Goal: Task Accomplishment & Management: Complete application form

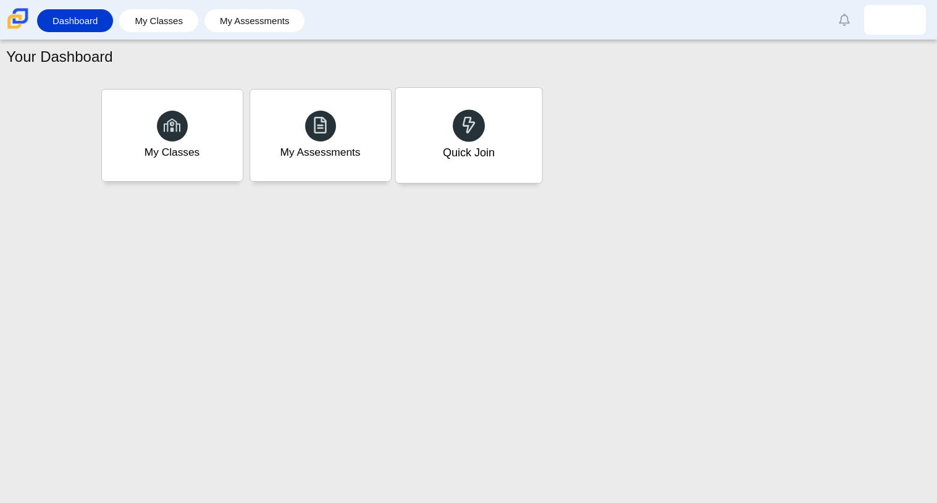
click at [479, 182] on div "Quick Join" at bounding box center [468, 135] width 146 height 95
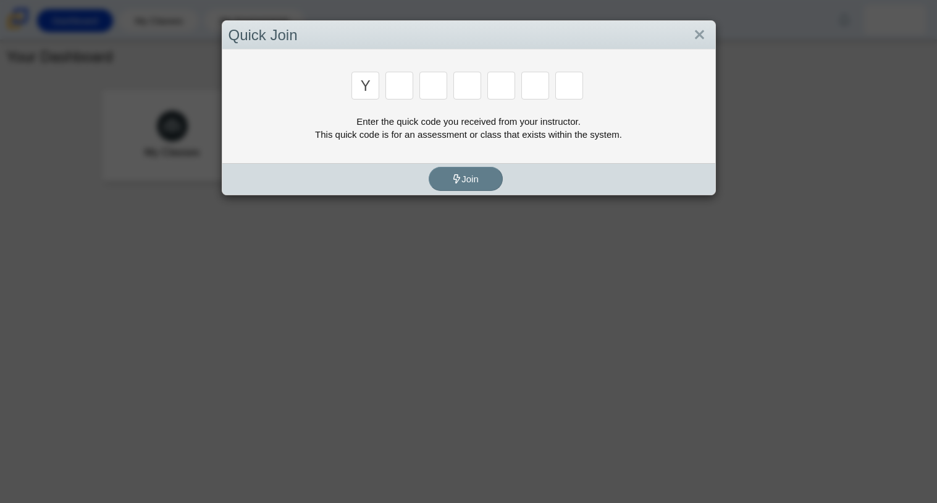
type input "y"
type input "r"
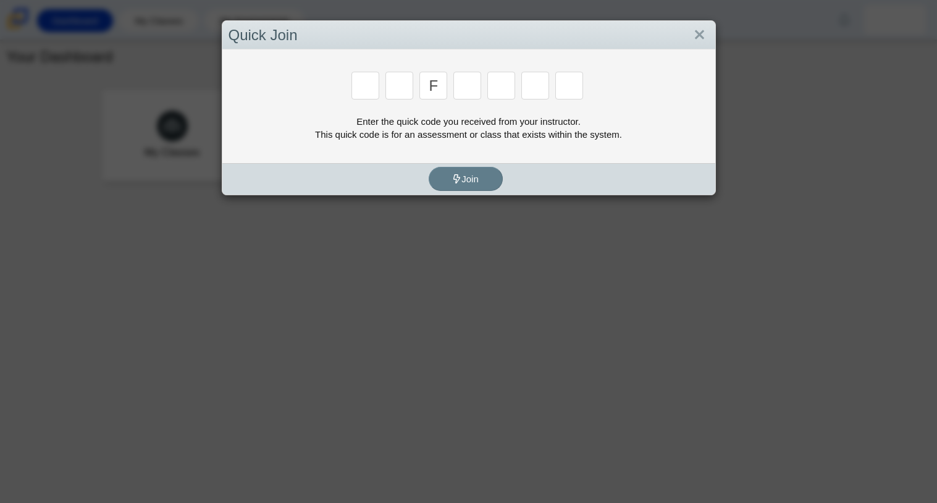
type input "f"
type input "7"
type input "f"
type input "7"
type input "m"
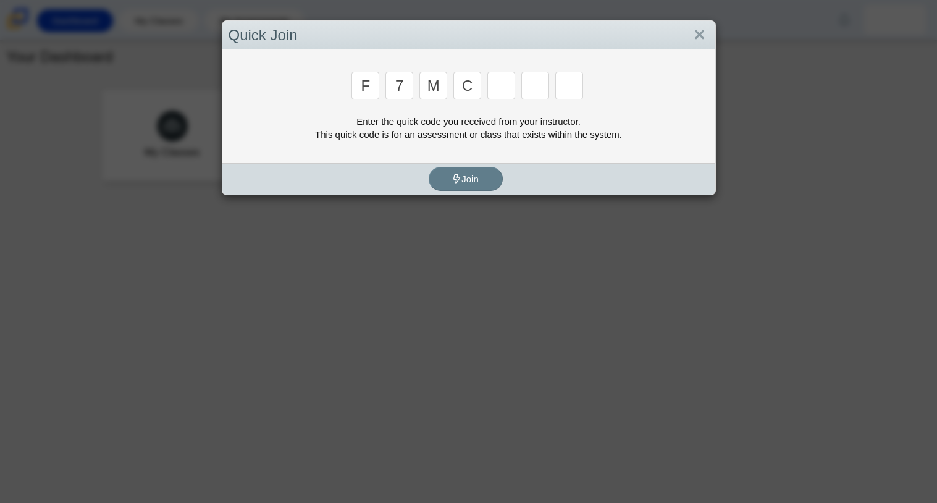
type input "c"
type input "h"
type input "w"
type input "k"
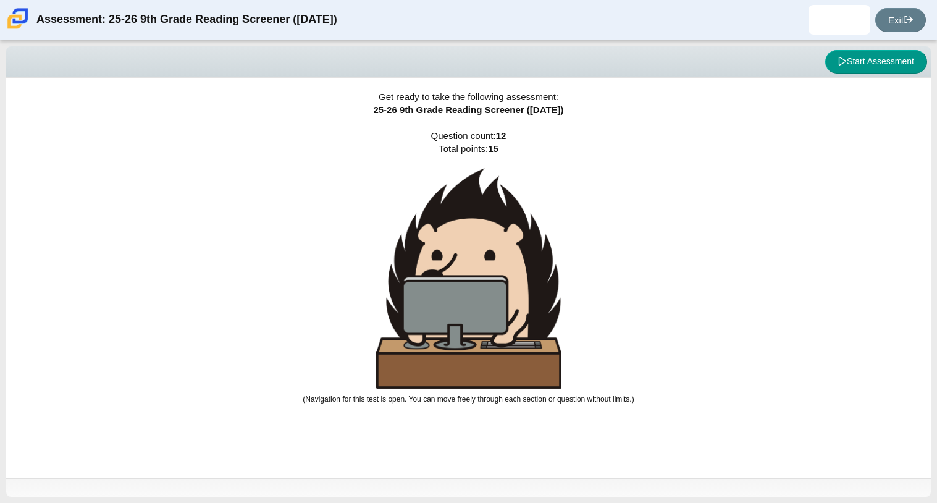
click at [857, 74] on div "Viewing Question 0 of 12 in Pacing Mode Start Assessment" at bounding box center [468, 62] width 925 height 32
click at [860, 67] on button "Start Assessment" at bounding box center [876, 61] width 102 height 23
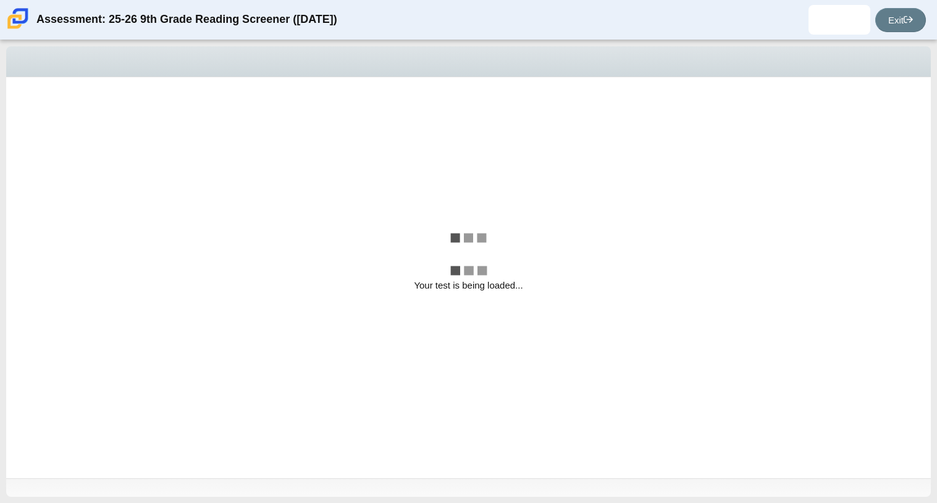
select select "ccc5b315-3c7c-471c-bf90-f22c8299c798"
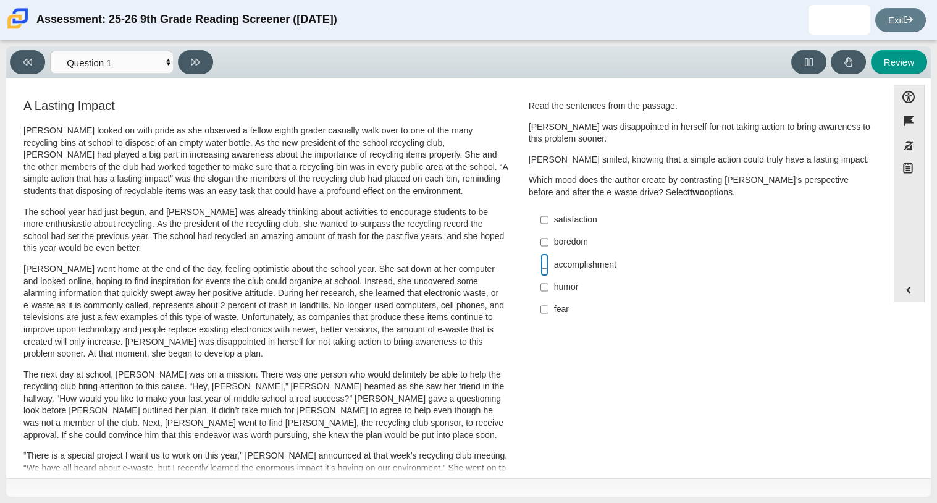
click at [540, 263] on input "accomplishment accomplishment" at bounding box center [544, 264] width 8 height 22
checkbox input "true"
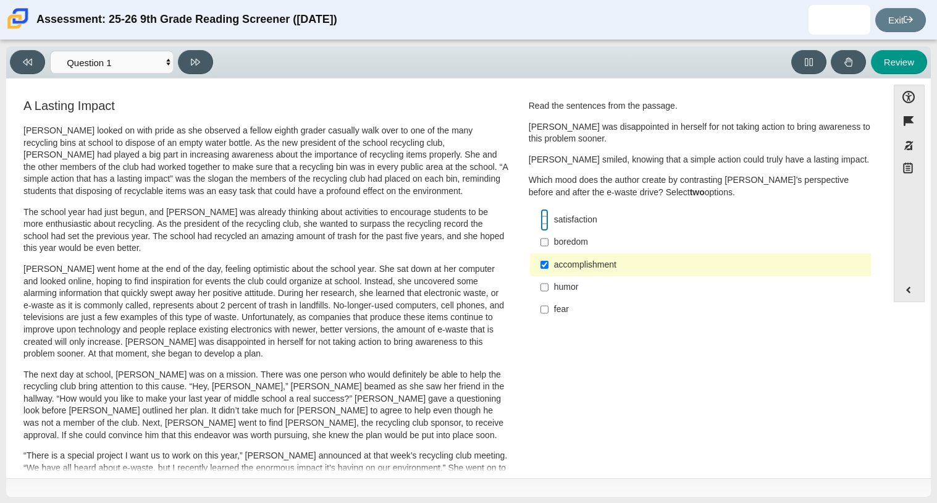
click at [540, 217] on input "satisfaction satisfaction" at bounding box center [544, 220] width 8 height 22
checkbox input "true"
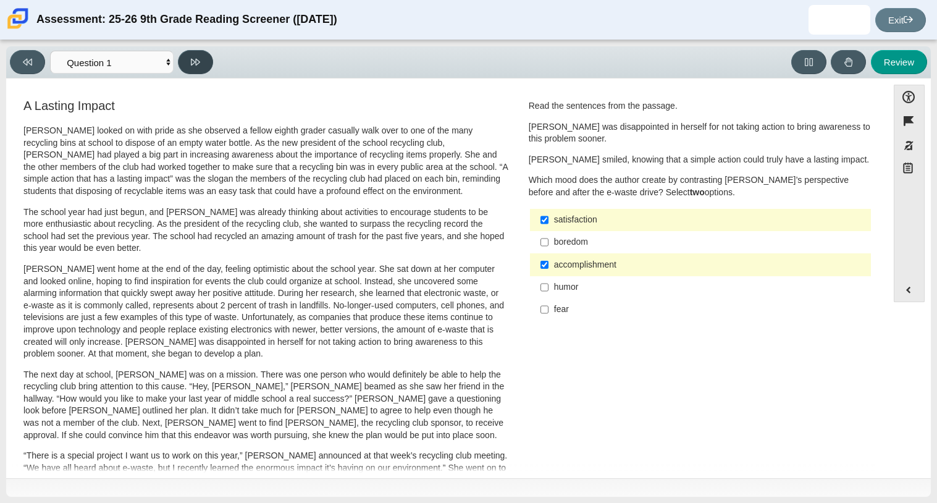
click at [209, 53] on button at bounding box center [195, 62] width 35 height 24
select select "0ff64528-ffd7-428d-b192-babfaadd44e8"
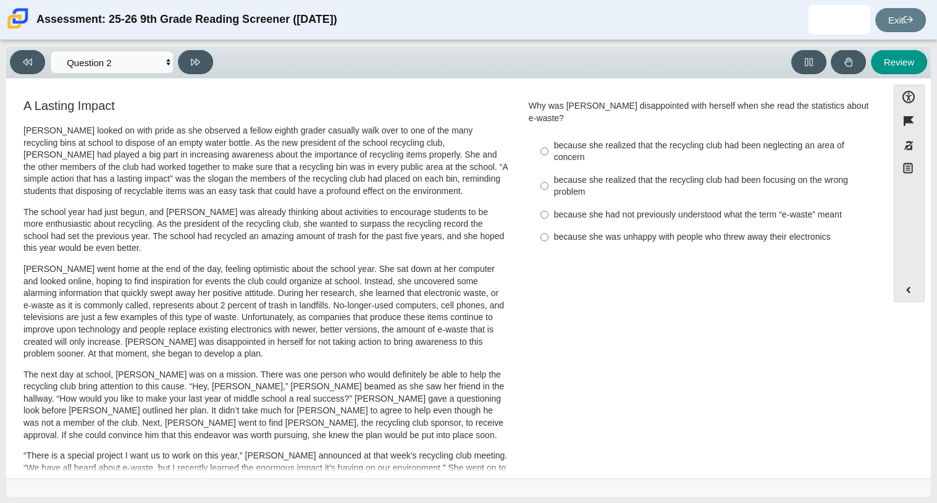
click at [636, 174] on div "because she realized that the recycling club had been focusing on the wrong pro…" at bounding box center [710, 186] width 312 height 24
click at [548, 169] on input "because she realized that the recycling club had been focusing on the wrong pro…" at bounding box center [544, 186] width 8 height 35
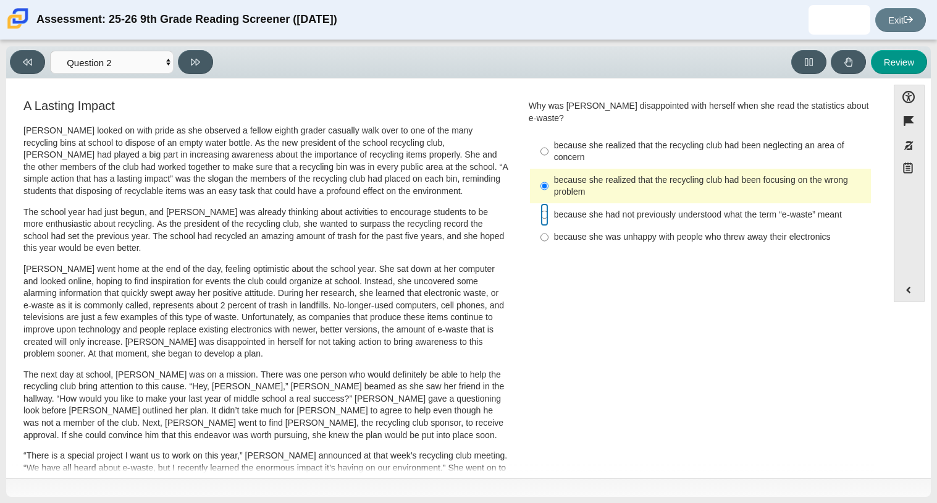
radio input "false"
radio input "true"
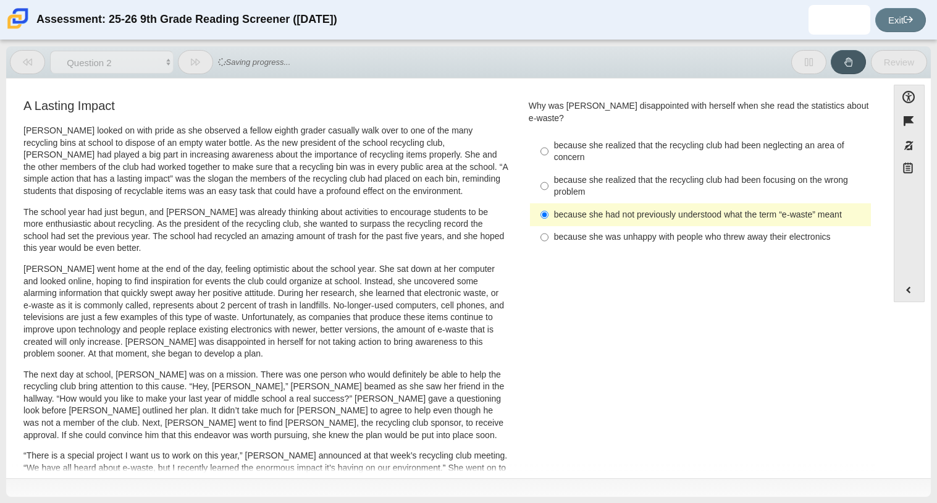
click at [444, 208] on p "The school year had just begun, and [PERSON_NAME] was already thinking about ac…" at bounding box center [265, 230] width 485 height 48
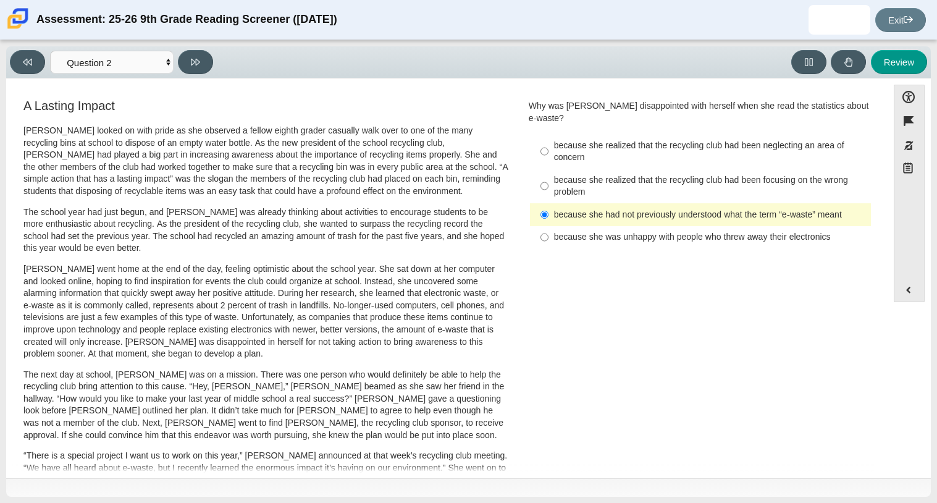
click at [544, 140] on label "because she realized that the recycling club had been neglecting an area of con…" at bounding box center [701, 151] width 339 height 35
click at [544, 140] on input "because she realized that the recycling club had been neglecting an area of con…" at bounding box center [544, 151] width 8 height 35
radio input "true"
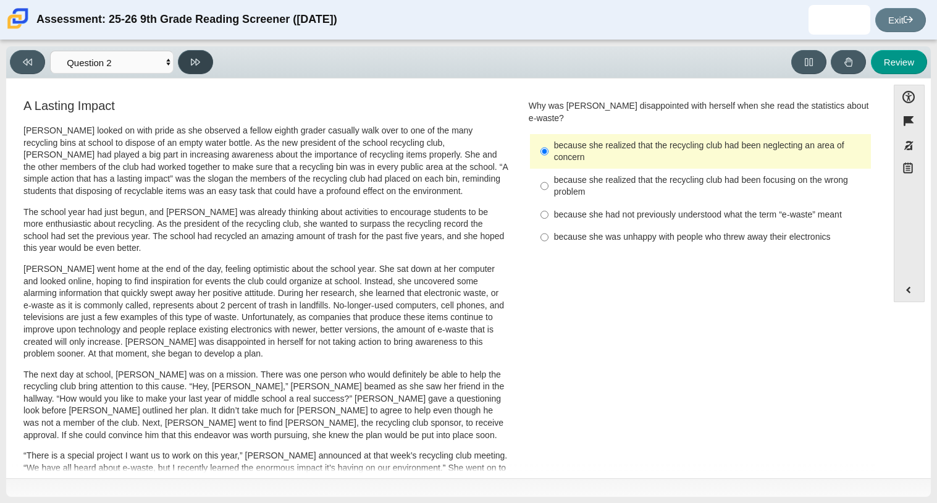
click at [211, 64] on button at bounding box center [195, 62] width 35 height 24
select select "7ce3d843-6974-4858-901c-1ff39630e843"
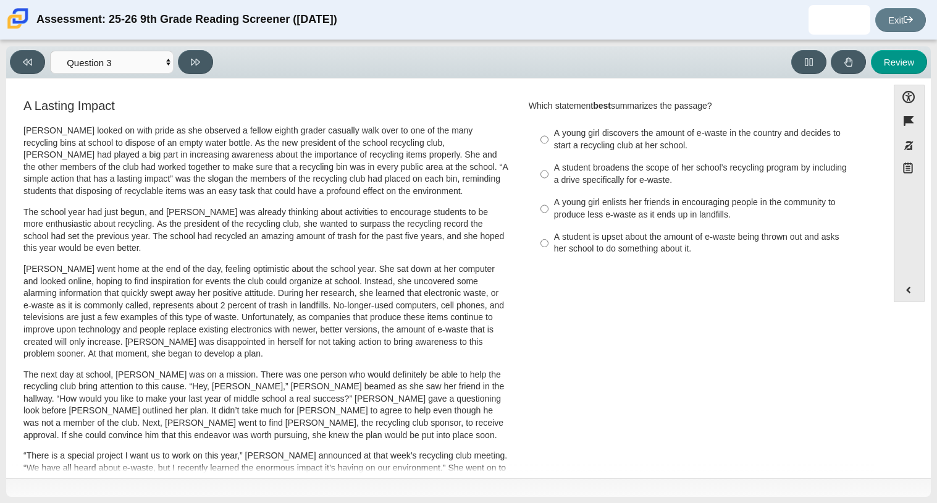
click at [566, 189] on label "A student broadens the scope of her school’s recycling program by including a d…" at bounding box center [701, 174] width 339 height 35
click at [548, 189] on input "A student broadens the scope of her school’s recycling program by including a d…" at bounding box center [544, 174] width 8 height 35
radio input "true"
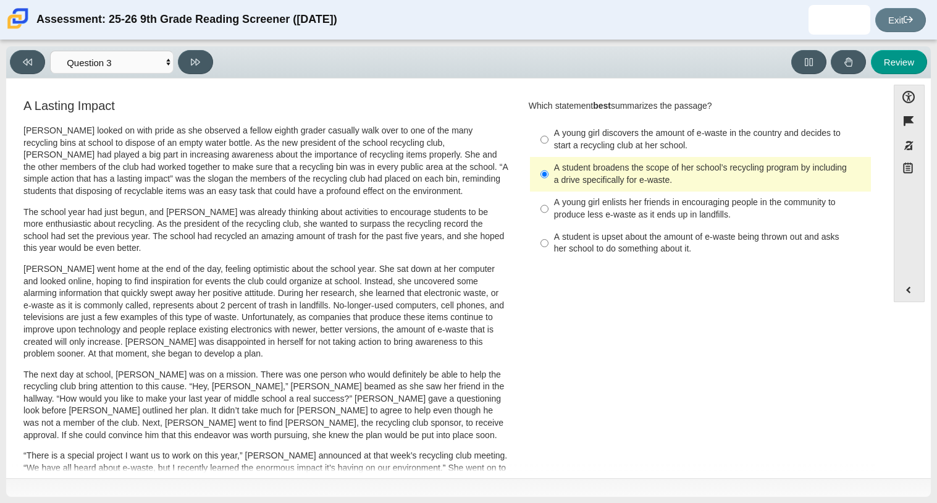
click at [573, 151] on div "A young girl discovers the amount of e-waste in the country and decides to star…" at bounding box center [710, 139] width 312 height 24
click at [548, 151] on input "A young girl discovers the amount of e-waste in the country and decides to star…" at bounding box center [544, 139] width 8 height 35
radio input "true"
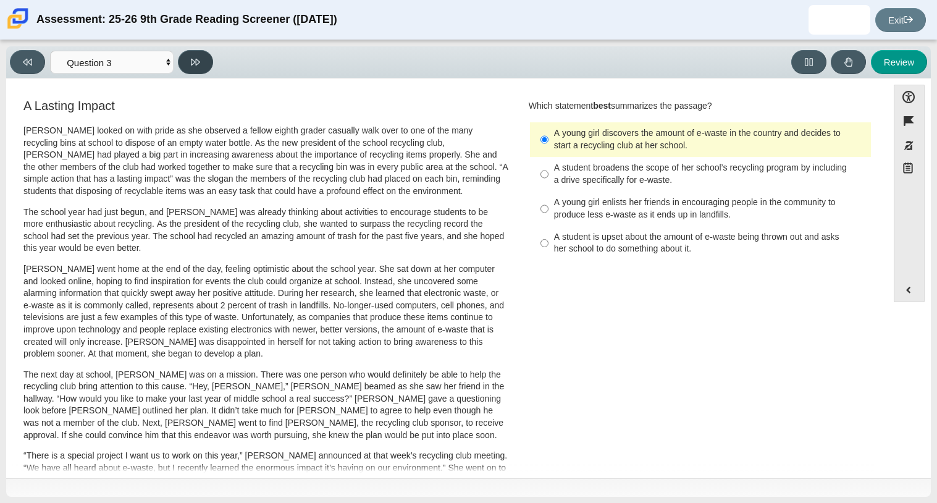
click at [207, 70] on button at bounding box center [195, 62] width 35 height 24
select select "ca9ea0f1-49c5-4bd1-83b0-472c18652b42"
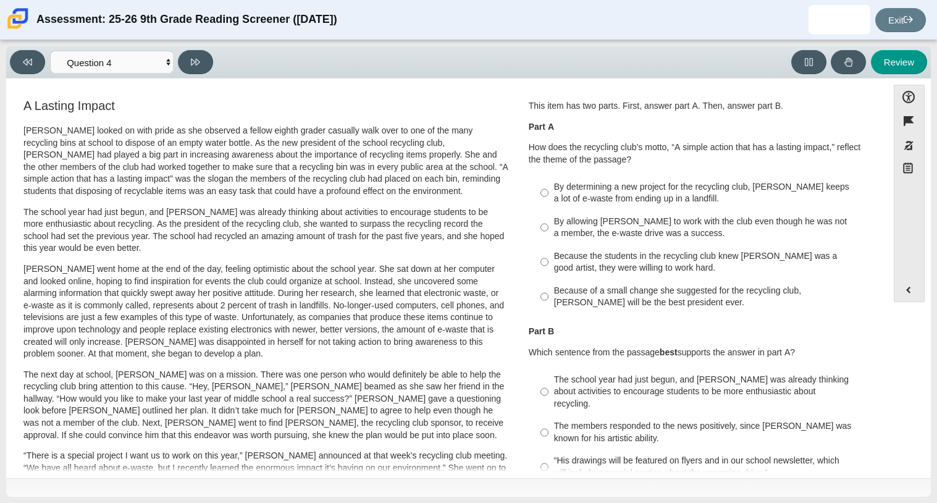
click at [240, 98] on div "A Lasting Impact [PERSON_NAME] looked on with pride as she observed a fellow ei…" at bounding box center [266, 441] width 489 height 689
click at [575, 199] on div "By determining a new project for the recycling club, [PERSON_NAME] keeps a lot …" at bounding box center [710, 193] width 312 height 24
click at [548, 199] on input "By determining a new project for the recycling club, [PERSON_NAME] keeps a lot …" at bounding box center [544, 192] width 8 height 35
radio input "true"
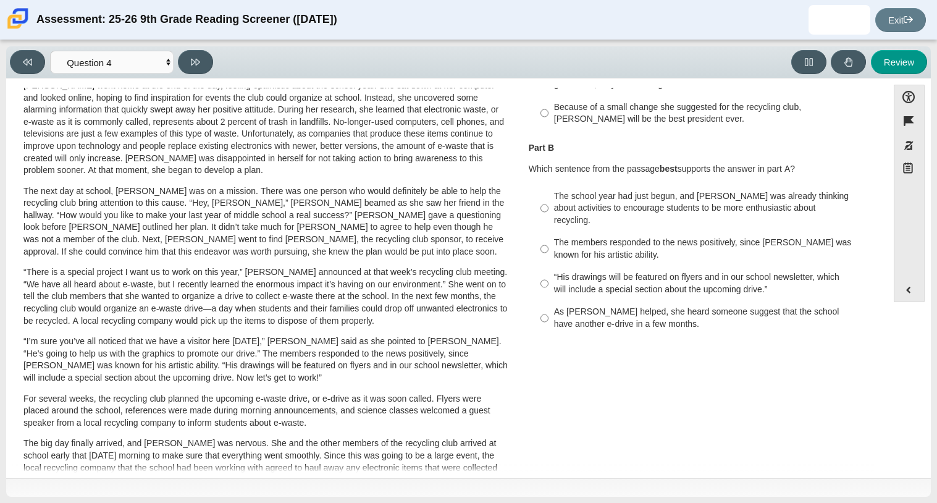
scroll to position [184, 0]
click at [639, 211] on div "The school year had just begun, and [PERSON_NAME] was already thinking about ac…" at bounding box center [710, 208] width 312 height 36
click at [548, 211] on input "The school year had just begun, and [PERSON_NAME] was already thinking about ac…" at bounding box center [544, 207] width 8 height 47
radio input "true"
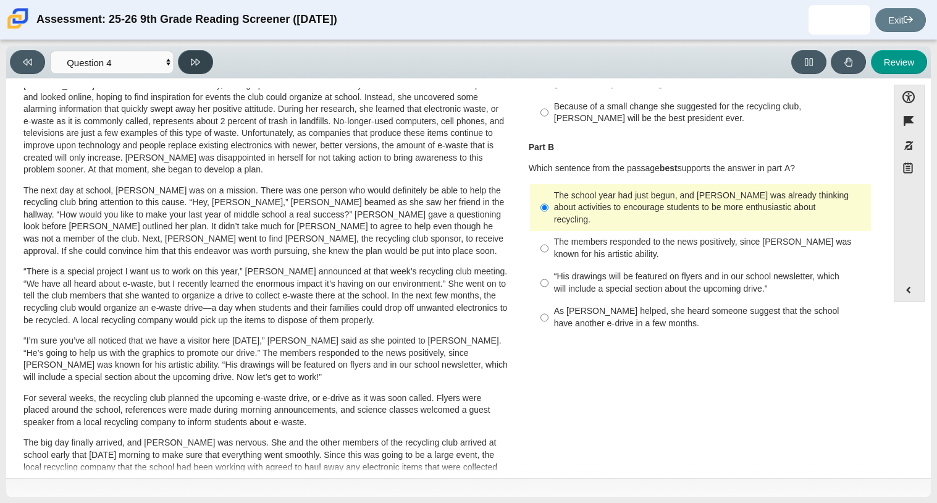
click at [201, 65] on button at bounding box center [195, 62] width 35 height 24
select select "e41f1a79-e29f-4095-8030-a53364015bed"
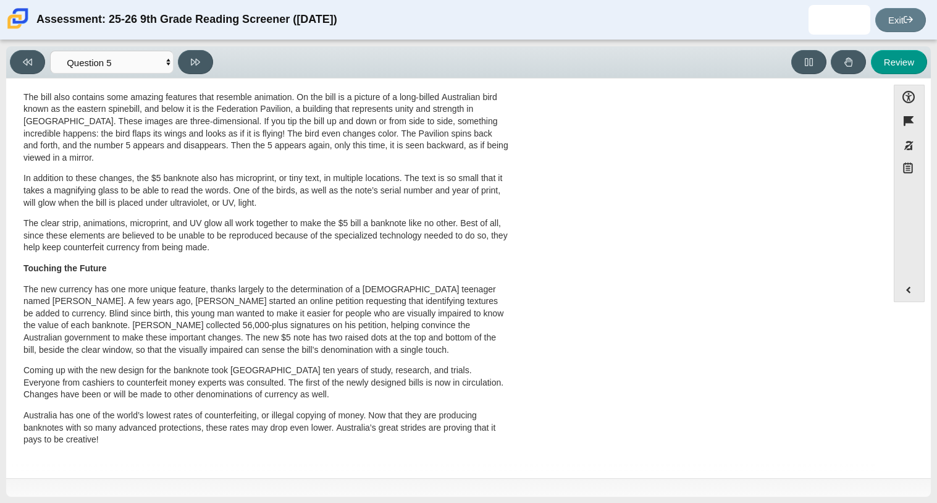
scroll to position [0, 0]
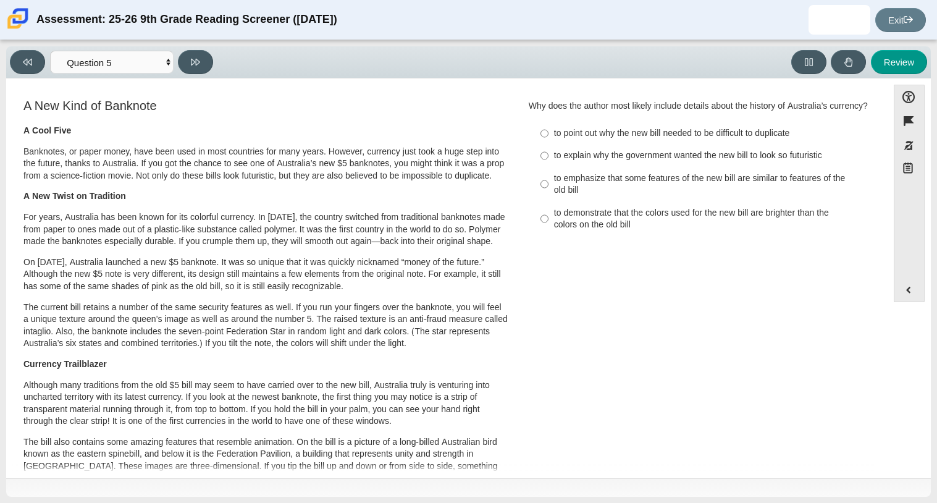
click at [676, 167] on label "to explain why the government wanted the new bill to look so futuristic to expl…" at bounding box center [701, 156] width 339 height 22
click at [548, 167] on input "to explain why the government wanted the new bill to look so futuristic to expl…" at bounding box center [544, 156] width 8 height 22
radio input "true"
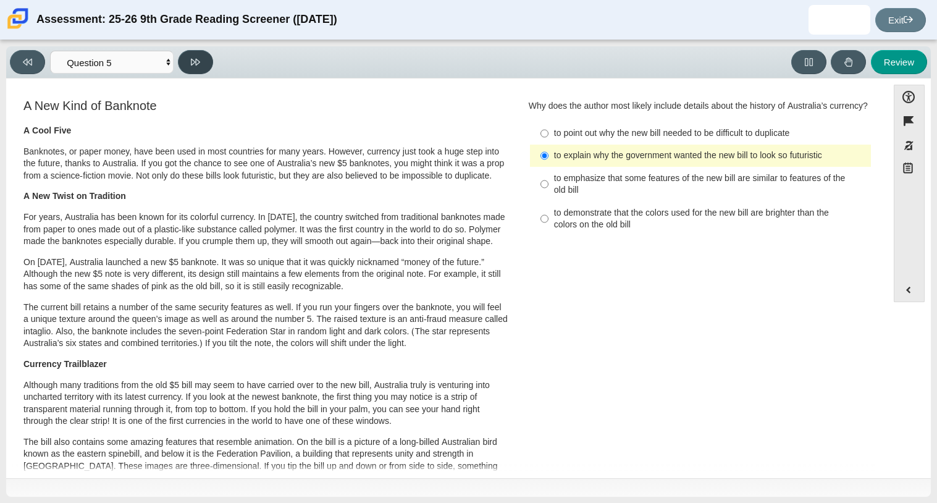
click at [204, 68] on button at bounding box center [195, 62] width 35 height 24
select select "69146e31-7b3d-4a3e-9ce6-f30c24342ae0"
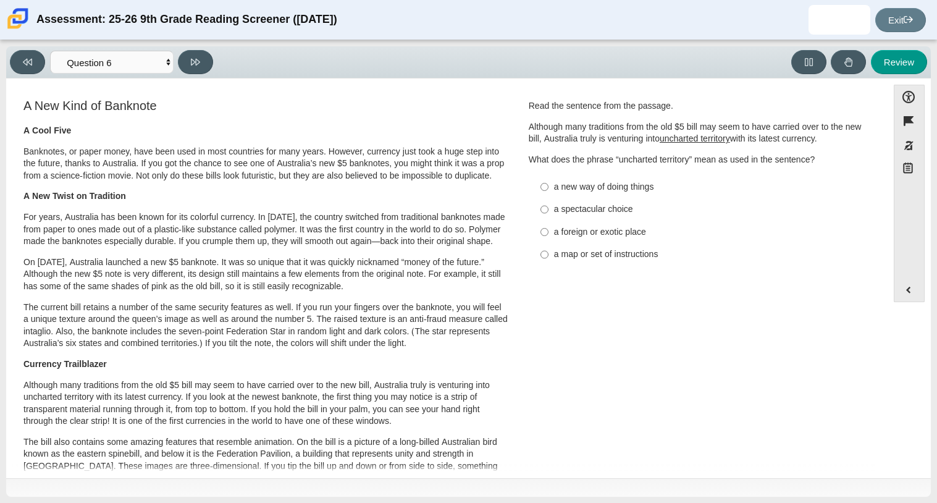
click at [633, 252] on div "a map or set of instructions" at bounding box center [710, 254] width 312 height 12
click at [548, 252] on input "a map or set of instructions a map or set of instructions" at bounding box center [544, 254] width 8 height 22
radio input "true"
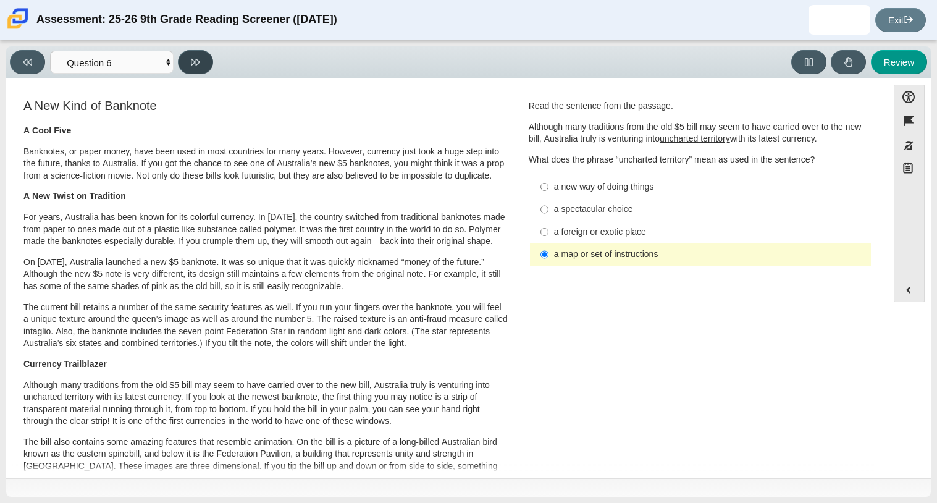
click at [202, 56] on button at bounding box center [195, 62] width 35 height 24
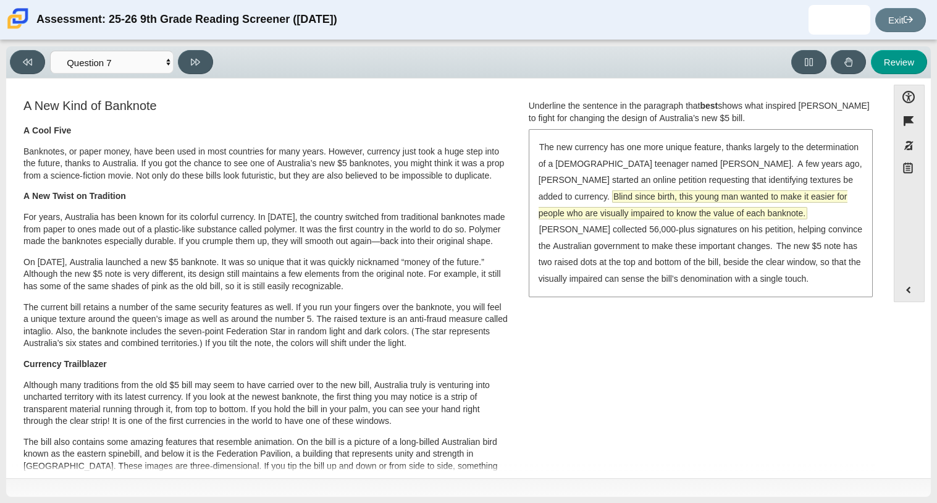
click at [653, 199] on span "Blind since birth, this young man wanted to make it easier for people who are v…" at bounding box center [693, 205] width 309 height 28
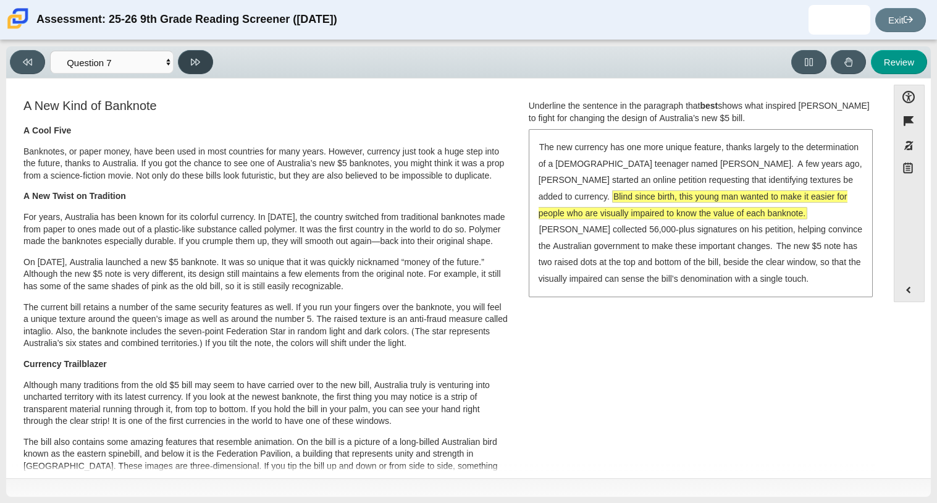
click at [201, 51] on button at bounding box center [195, 62] width 35 height 24
select select "ea8338c2-a6a3-418e-a305-2b963b54a290"
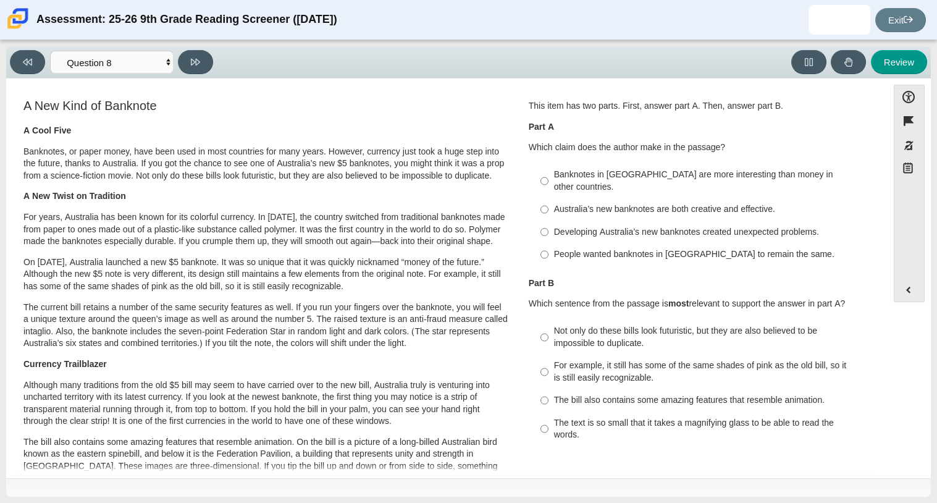
click at [621, 203] on div "Australia’s new banknotes are both creative and effective." at bounding box center [710, 209] width 312 height 12
click at [548, 201] on input "Australia’s new banknotes are both creative and effective. Australia’s new bank…" at bounding box center [544, 209] width 8 height 22
radio input "true"
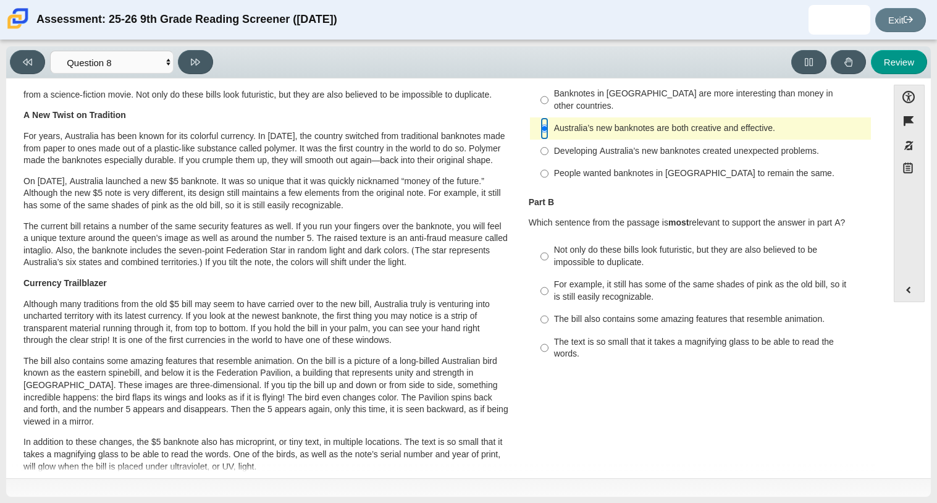
scroll to position [85, 0]
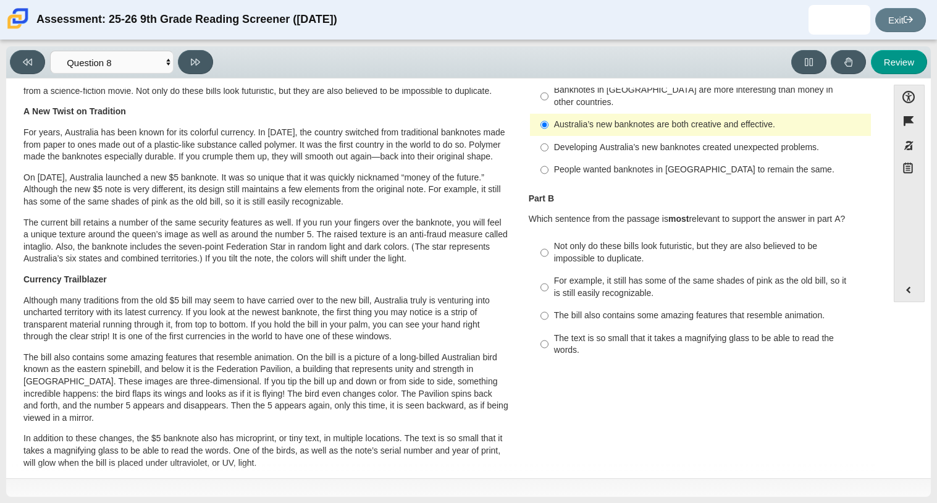
click at [602, 312] on label "The bill also contains some amazing features that resemble animation. The bill …" at bounding box center [701, 316] width 339 height 22
click at [548, 312] on input "The bill also contains some amazing features that resemble animation. The bill …" at bounding box center [544, 316] width 8 height 22
radio input "true"
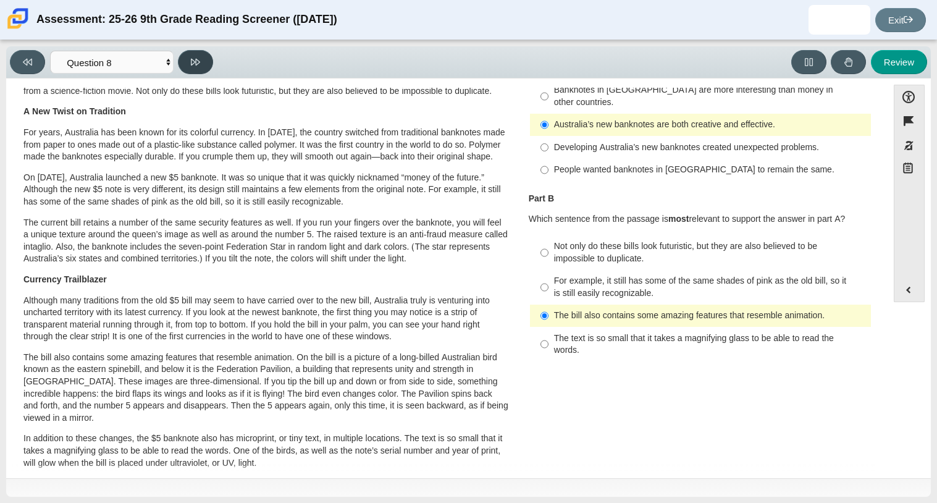
click at [187, 54] on button at bounding box center [195, 62] width 35 height 24
select select "89f058d6-b15c-4ef5-a4b3-fdaffb8868b6"
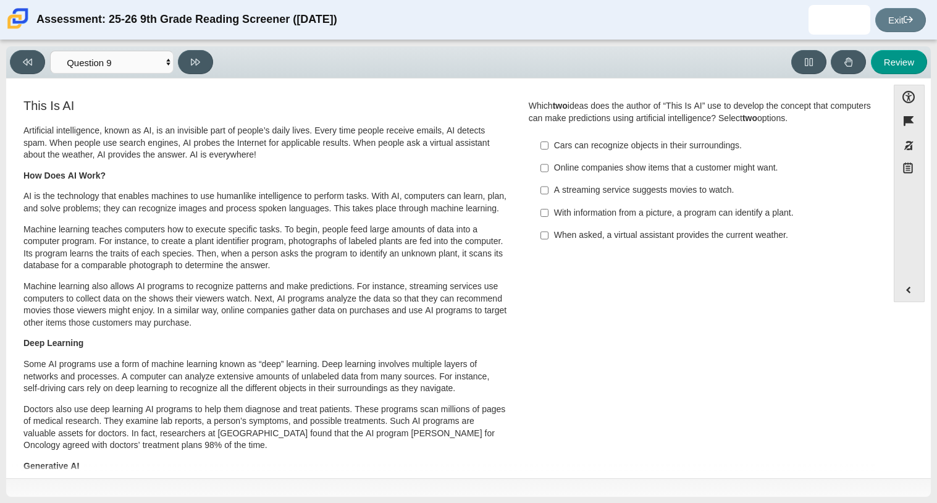
click at [598, 235] on div "When asked, a virtual assistant provides the current weather." at bounding box center [710, 235] width 312 height 12
click at [548, 235] on input "When asked, a virtual assistant provides the current weather. When asked, a vir…" at bounding box center [544, 235] width 8 height 22
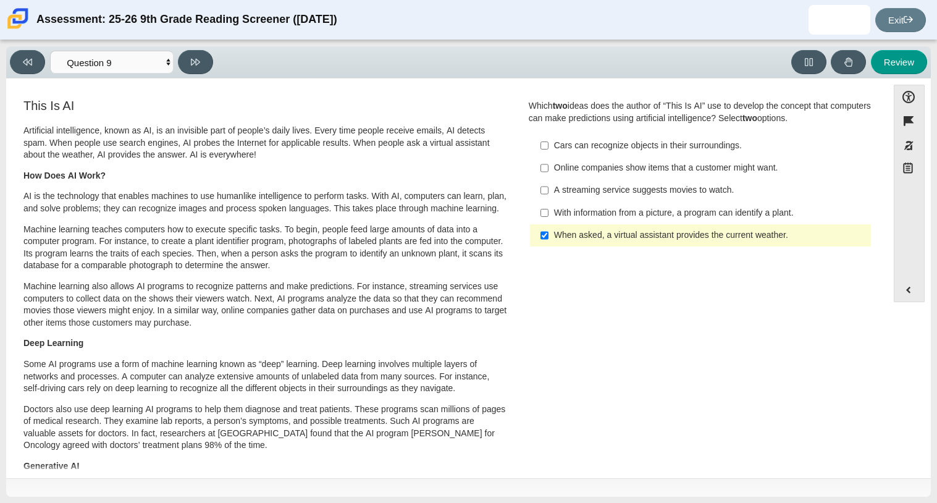
click at [598, 235] on div "When asked, a virtual assistant provides the current weather." at bounding box center [710, 235] width 312 height 12
click at [548, 235] on input "When asked, a virtual assistant provides the current weather. When asked, a vir…" at bounding box center [544, 235] width 8 height 22
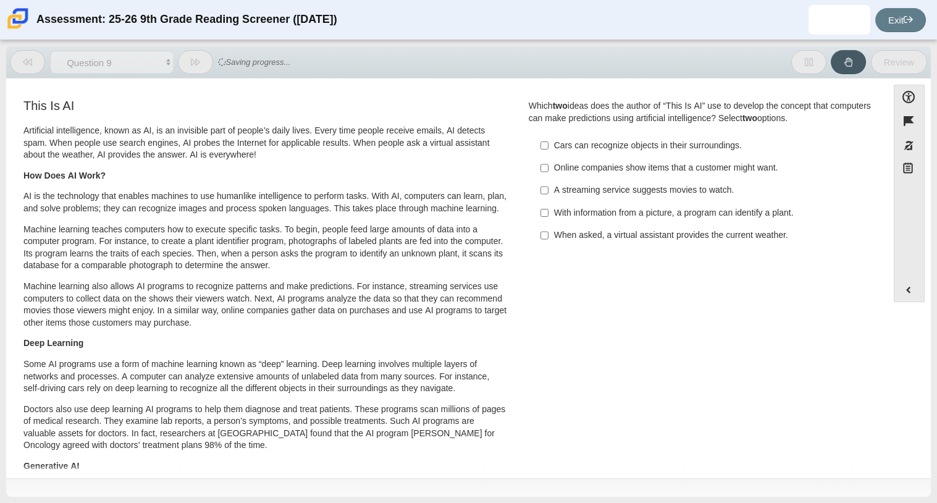
click at [598, 235] on div "When asked, a virtual assistant provides the current weather." at bounding box center [710, 235] width 312 height 12
click at [548, 235] on input "When asked, a virtual assistant provides the current weather. When asked, a vir…" at bounding box center [544, 235] width 8 height 22
checkbox input "true"
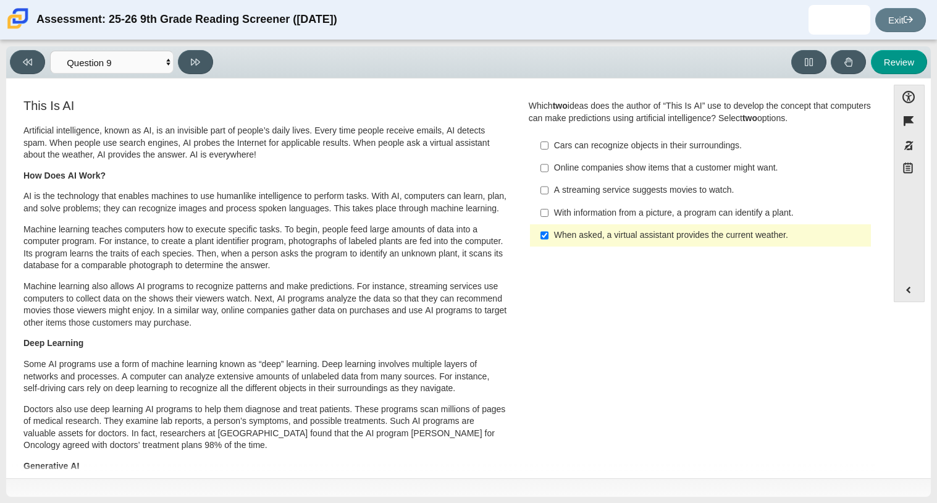
click at [580, 151] on div "Cars can recognize objects in their surroundings." at bounding box center [710, 146] width 312 height 12
click at [548, 151] on input "Cars can recognize objects in their surroundings. Cars can recognize objects in…" at bounding box center [544, 145] width 8 height 22
checkbox input "true"
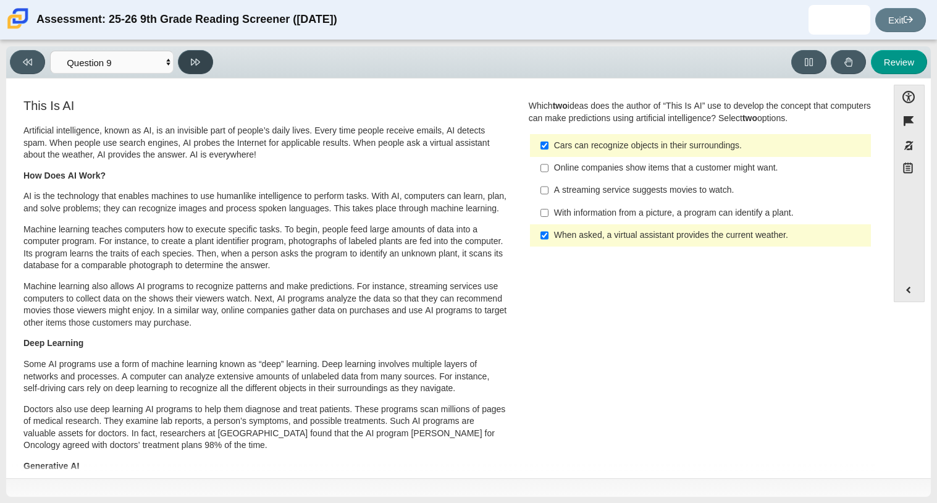
click at [195, 69] on button at bounding box center [195, 62] width 35 height 24
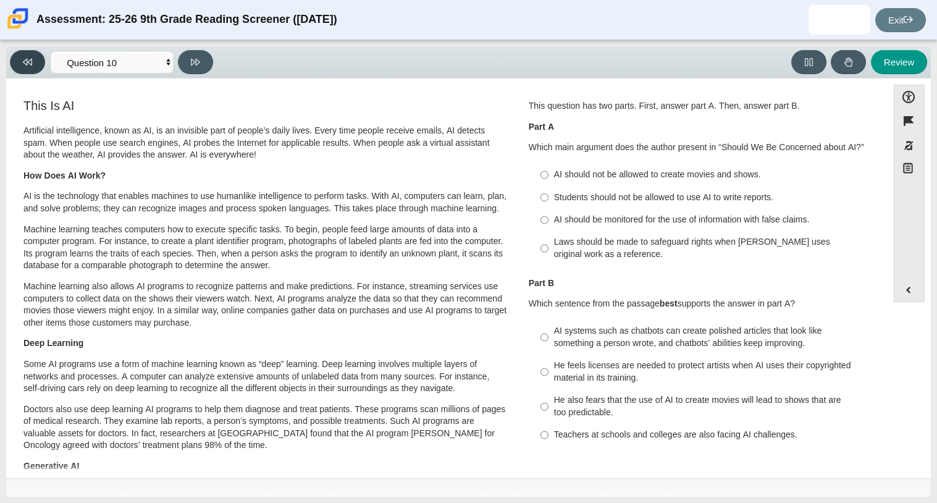
click at [35, 57] on button at bounding box center [27, 62] width 35 height 24
select select "89f058d6-b15c-4ef5-a4b3-fdaffb8868b6"
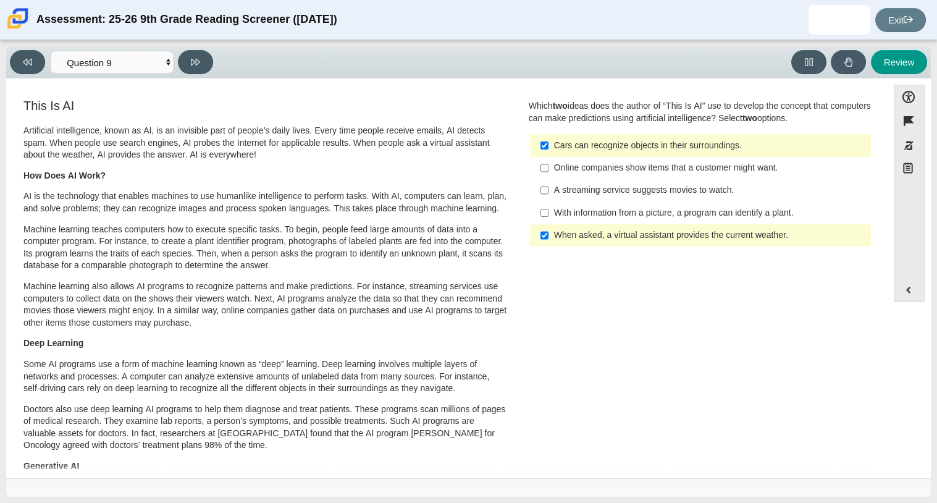
click at [565, 153] on label "Cars can recognize objects in their surroundings. Cars can recognize objects in…" at bounding box center [701, 145] width 339 height 22
click at [548, 153] on input "Cars can recognize objects in their surroundings. Cars can recognize objects in…" at bounding box center [544, 145] width 8 height 22
checkbox input "false"
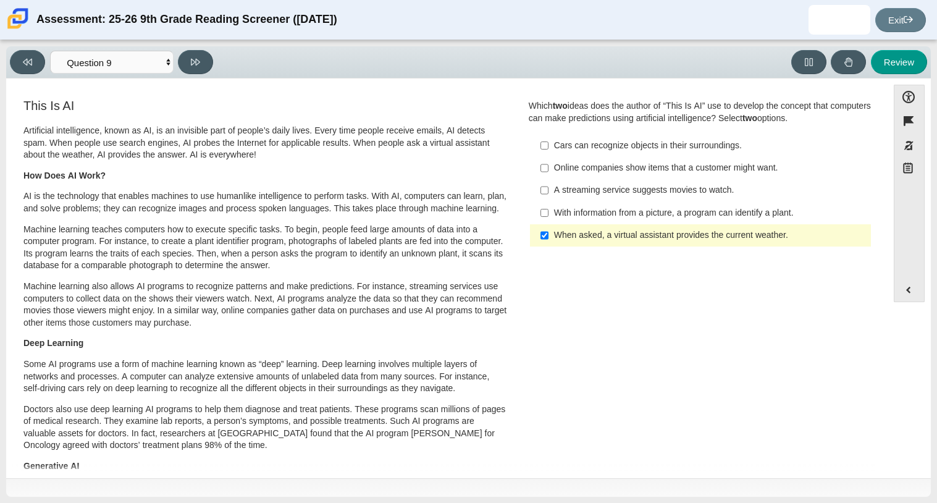
click at [568, 169] on div "Online companies show items that a customer might want." at bounding box center [710, 168] width 312 height 12
click at [548, 169] on input "Online companies show items that a customer might want. Online companies show i…" at bounding box center [544, 168] width 8 height 22
checkbox input "true"
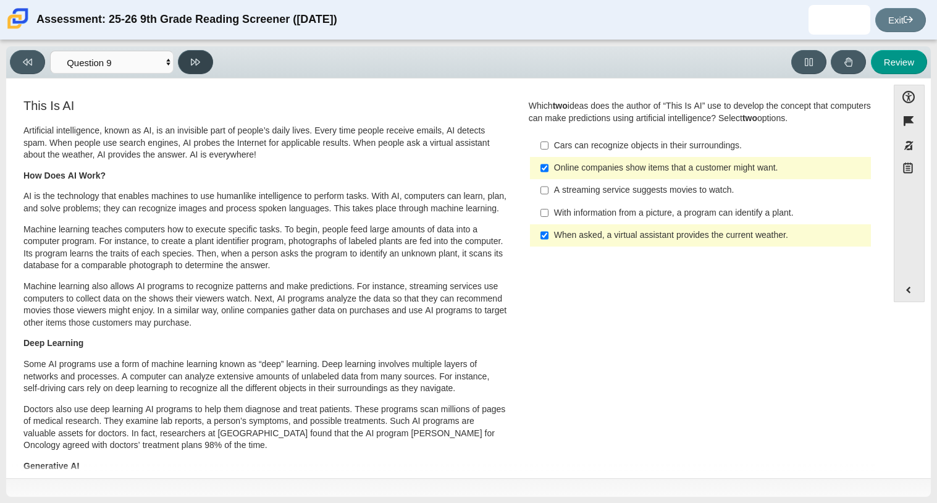
click at [208, 63] on button at bounding box center [195, 62] width 35 height 24
select select "cdf3c14e-a918-44d1-9b63-3db0fa81641e"
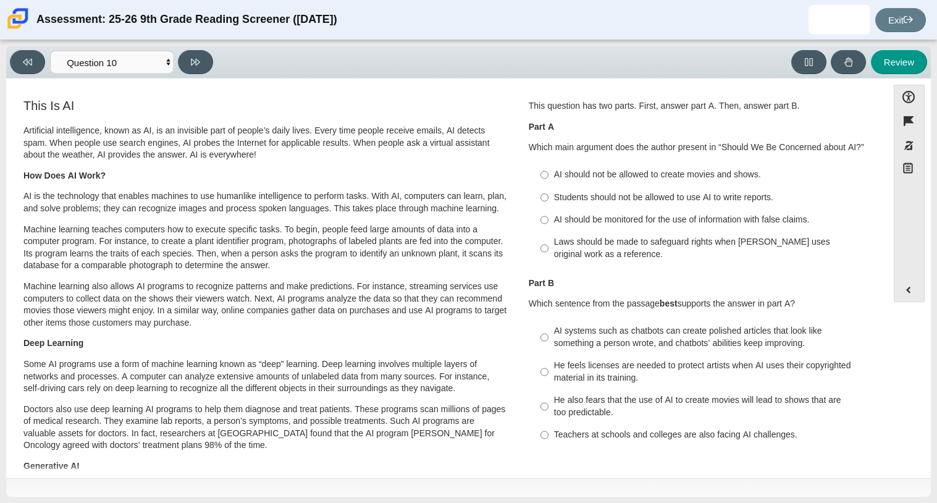
click at [583, 198] on div "Students should not be allowed to use AI to write reports." at bounding box center [710, 197] width 312 height 12
click at [548, 198] on input "Students should not be allowed to use AI to write reports. Students should not …" at bounding box center [544, 197] width 8 height 22
radio input "true"
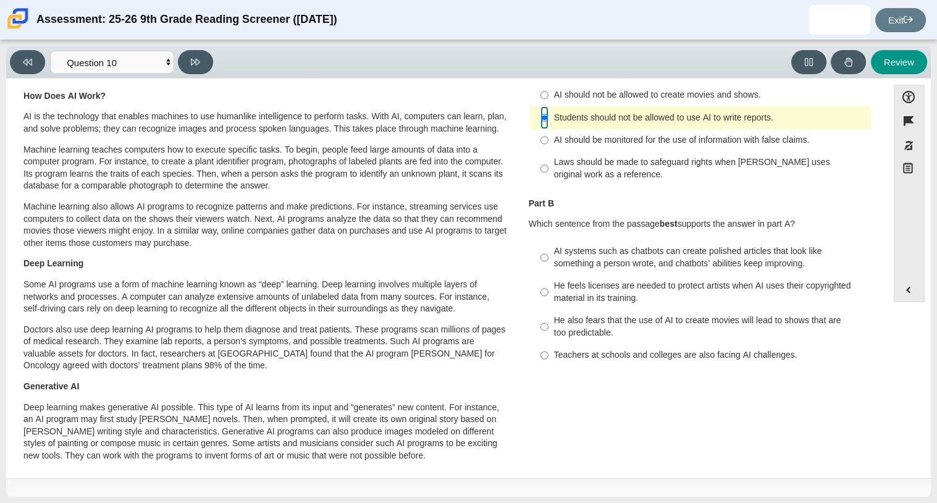
scroll to position [83, 0]
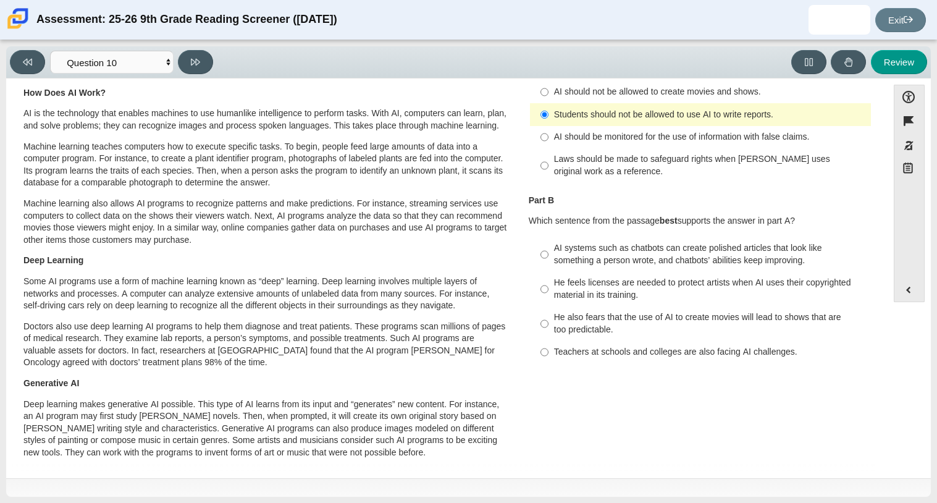
click at [558, 255] on div "AI systems such as chatbots can create polished articles that look like somethi…" at bounding box center [710, 254] width 312 height 24
click at [548, 255] on input "AI systems such as chatbots can create polished articles that look like somethi…" at bounding box center [544, 254] width 8 height 35
radio input "true"
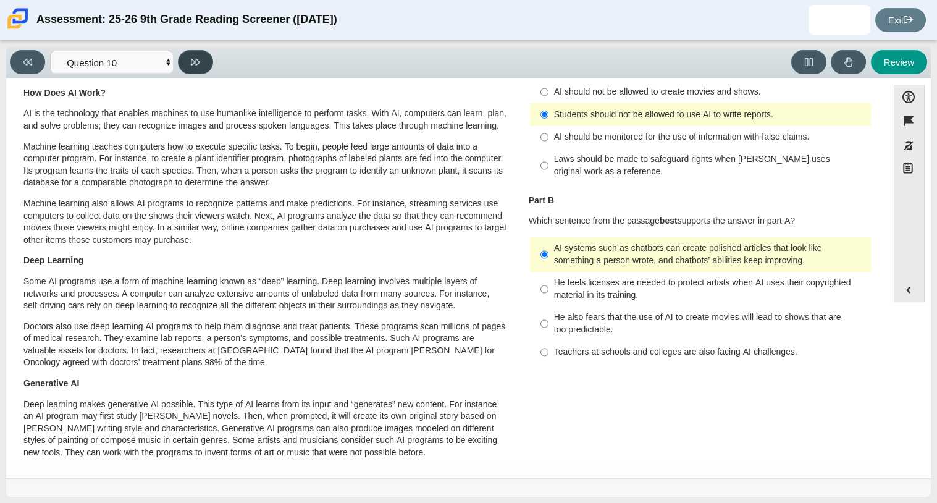
click at [209, 62] on button at bounding box center [195, 62] width 35 height 24
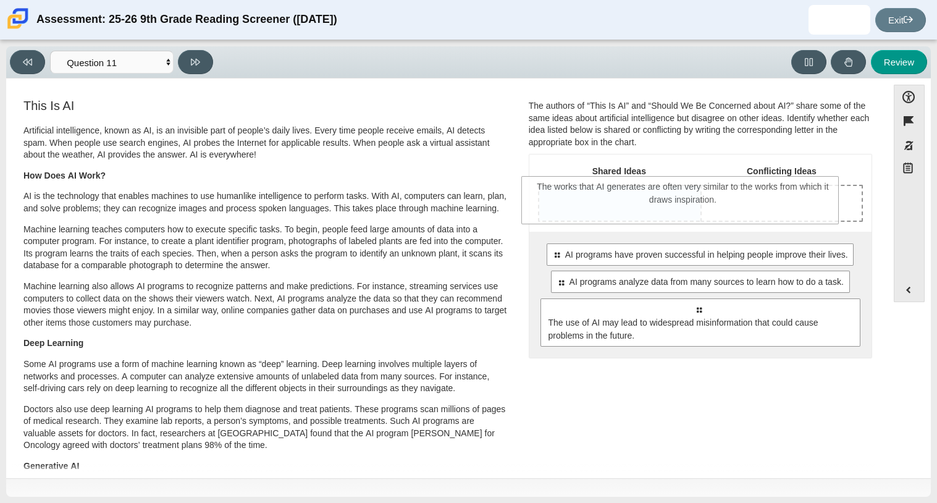
drag, startPoint x: 646, startPoint y: 384, endPoint x: 627, endPoint y: 208, distance: 177.1
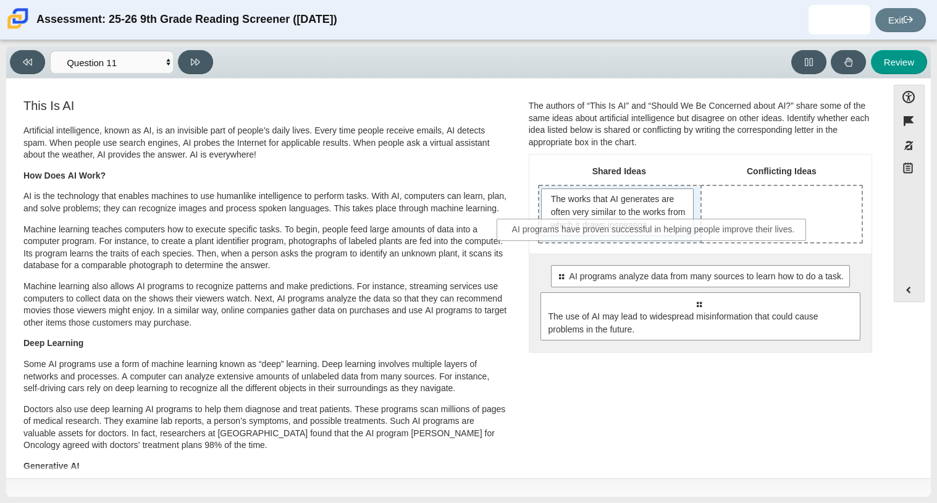
drag, startPoint x: 627, startPoint y: 284, endPoint x: 583, endPoint y: 238, distance: 63.3
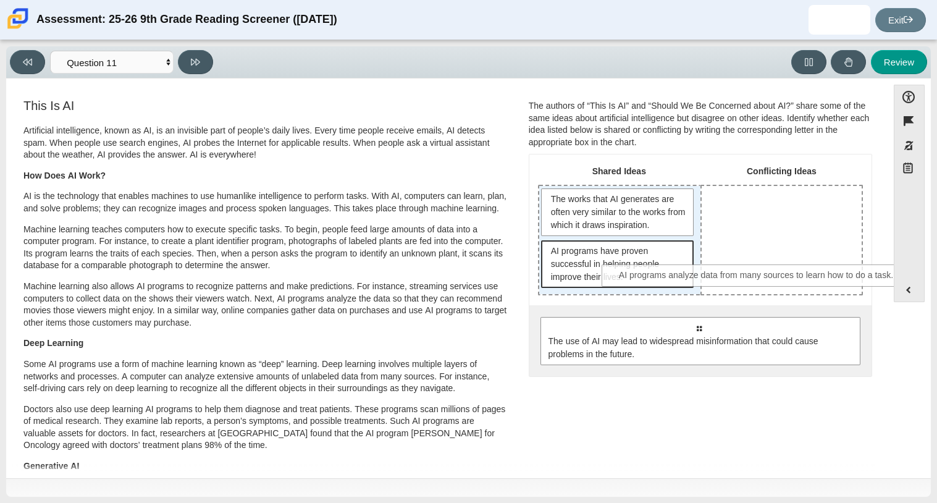
drag, startPoint x: 613, startPoint y: 331, endPoint x: 672, endPoint y: 279, distance: 78.3
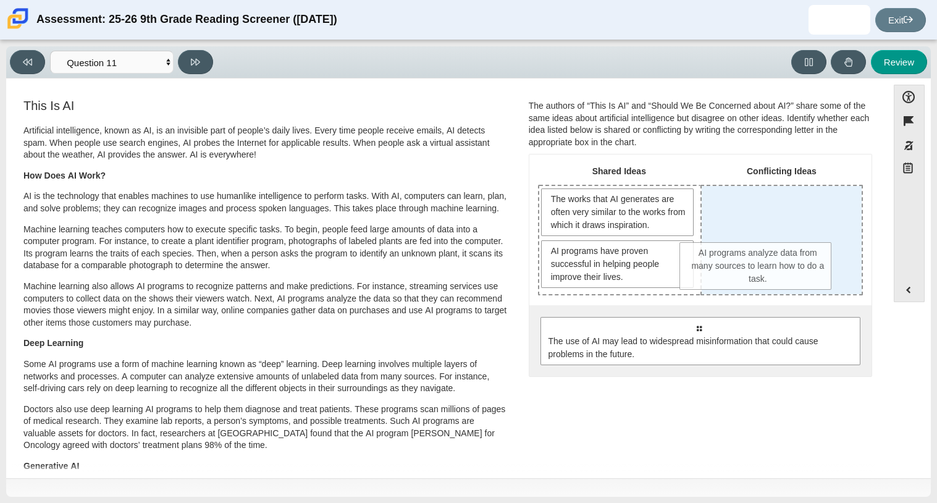
drag, startPoint x: 635, startPoint y: 332, endPoint x: 778, endPoint y: 282, distance: 151.2
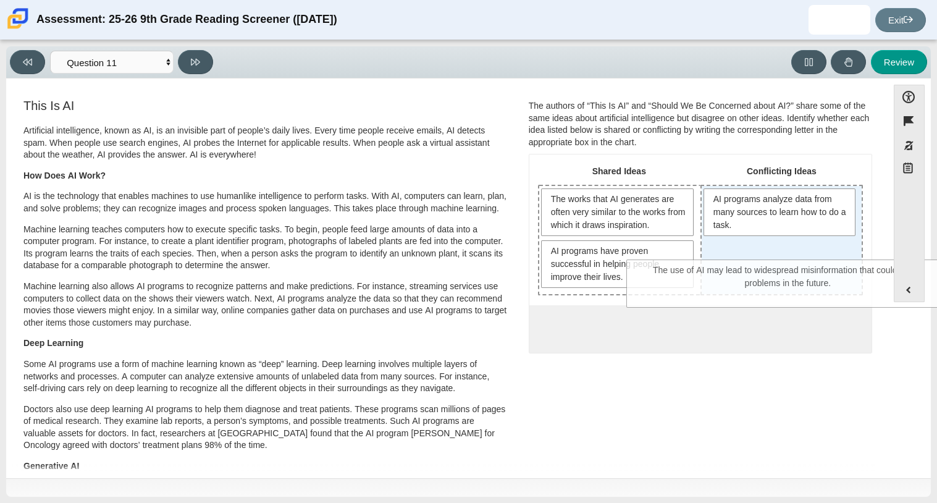
drag, startPoint x: 624, startPoint y: 345, endPoint x: 714, endPoint y: 288, distance: 106.1
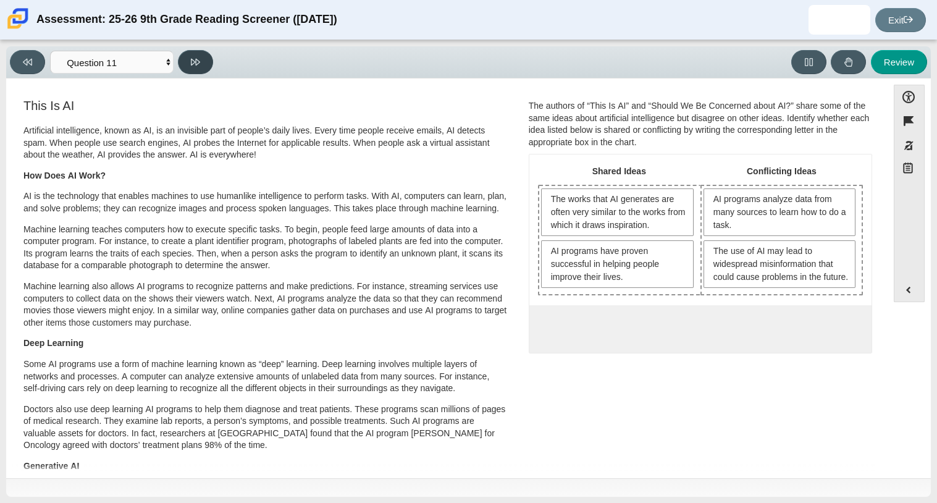
click at [190, 70] on button at bounding box center [195, 62] width 35 height 24
select select "c3effed4-44ce-4a19-bd96-1787f34e9b4c"
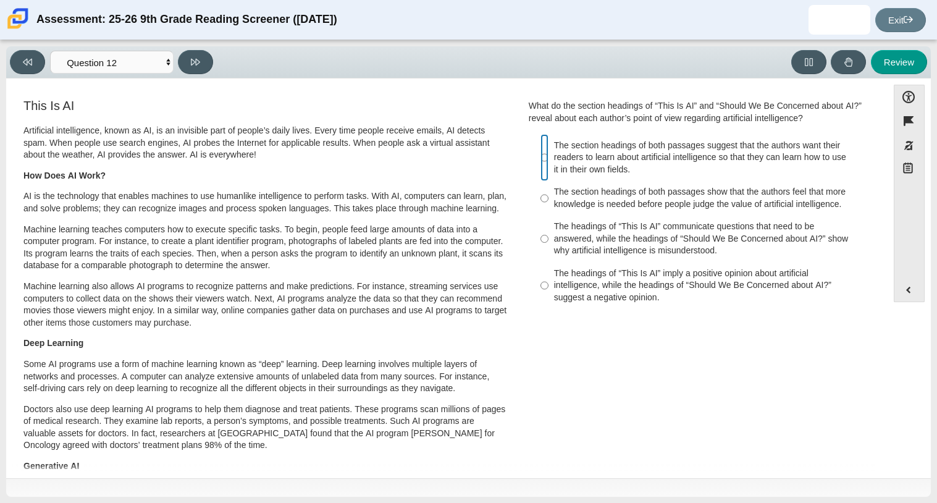
click at [540, 161] on input "The section headings of both passages suggest that the authors want their reade…" at bounding box center [544, 157] width 8 height 47
radio input "true"
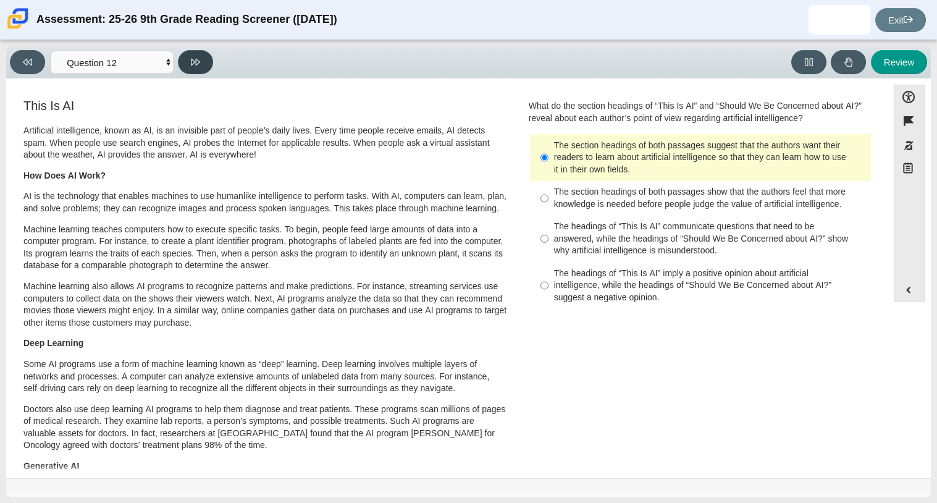
click at [200, 61] on button at bounding box center [195, 62] width 35 height 24
select select "review"
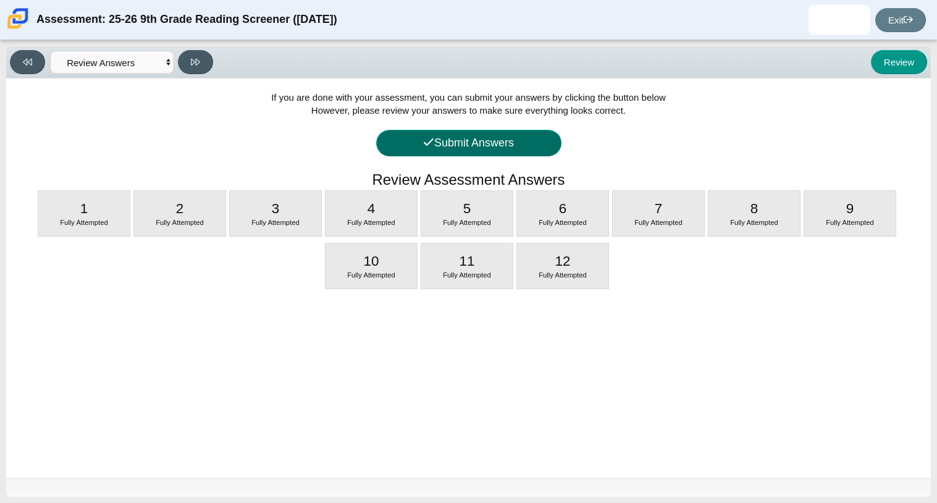
click at [395, 135] on button "Submit Answers" at bounding box center [468, 143] width 185 height 27
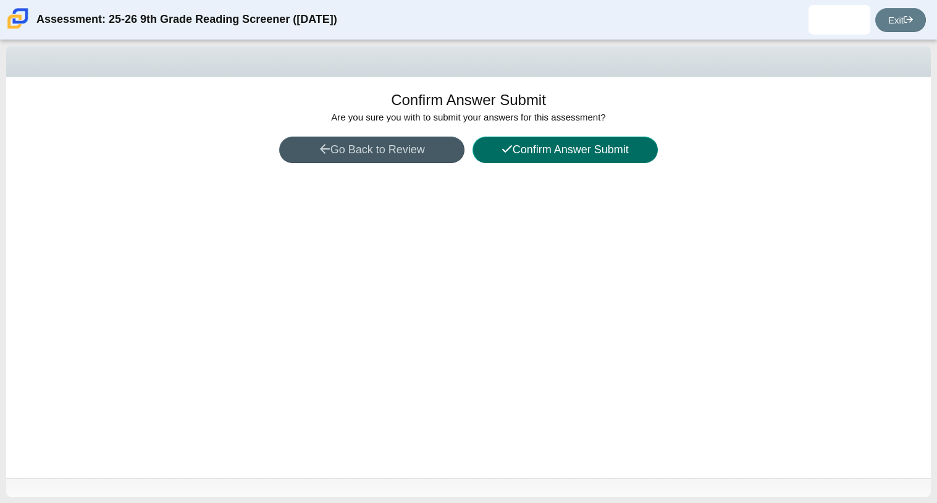
click at [476, 151] on button "Confirm Answer Submit" at bounding box center [565, 150] width 185 height 27
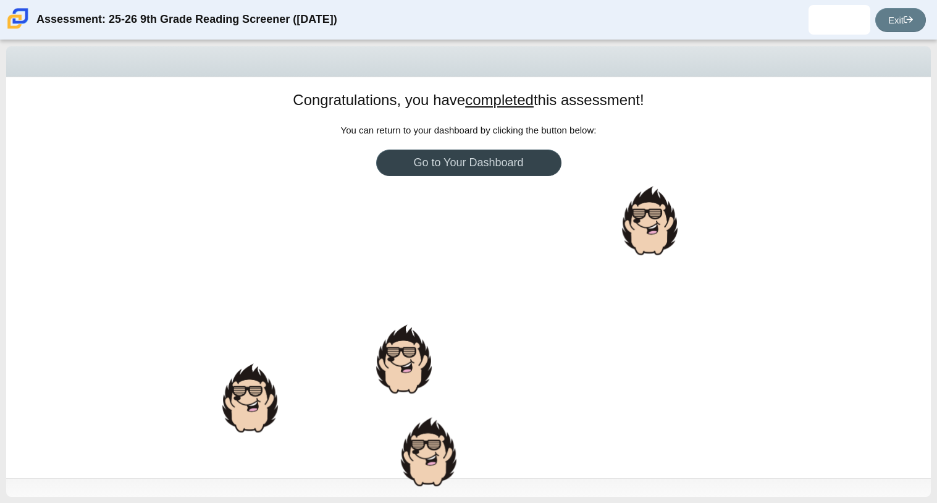
click at [476, 154] on link "Go to Your Dashboard" at bounding box center [468, 162] width 185 height 27
